Goal: Task Accomplishment & Management: Complete application form

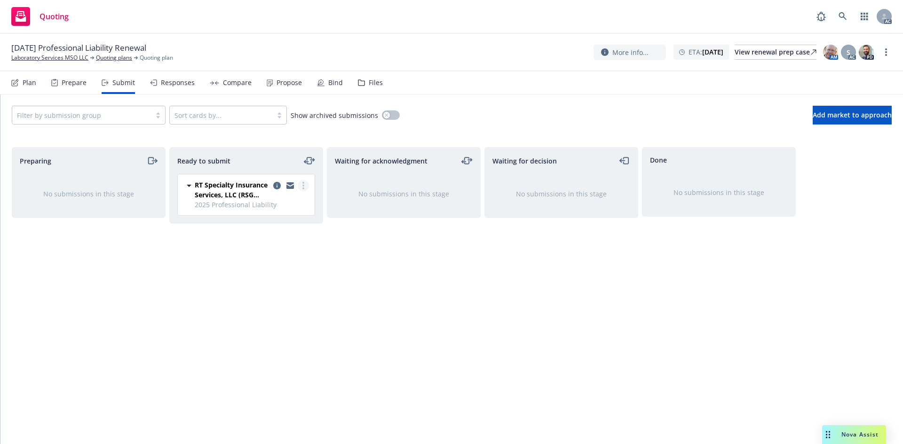
click at [304, 188] on icon "more" at bounding box center [303, 186] width 2 height 8
click at [258, 221] on span "Log acknowledgement" at bounding box center [260, 223] width 93 height 9
